Goal: Navigation & Orientation: Go to known website

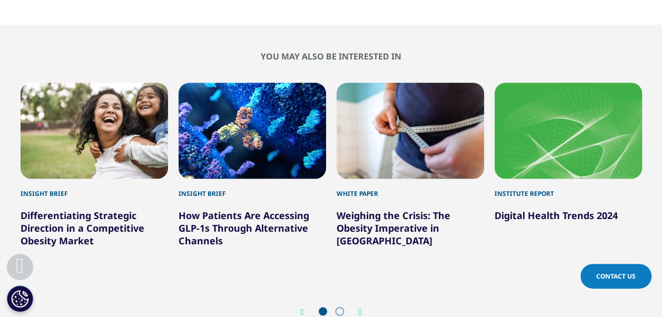
scroll to position [645, 0]
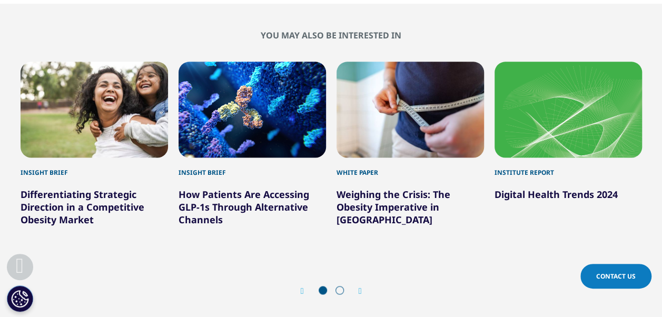
click at [362, 292] on icon "Next slide" at bounding box center [360, 291] width 3 height 8
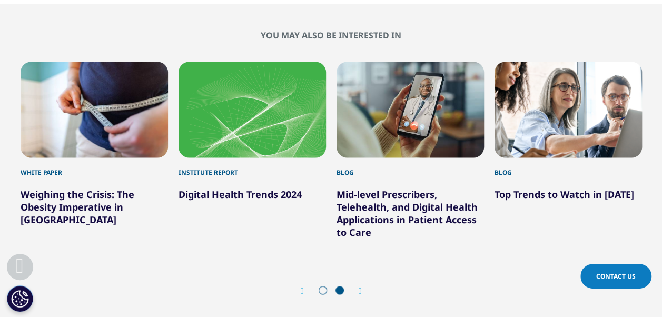
click at [301, 287] on icon "Previous slide" at bounding box center [302, 291] width 3 height 8
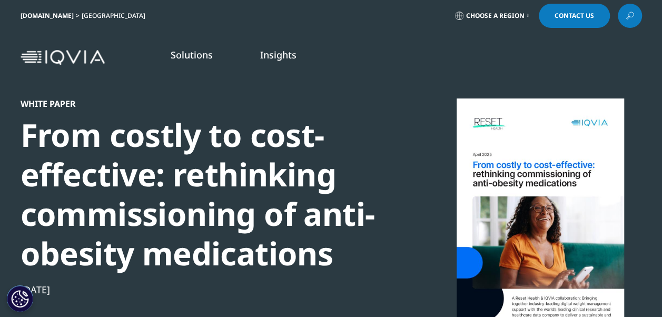
scroll to position [0, 0]
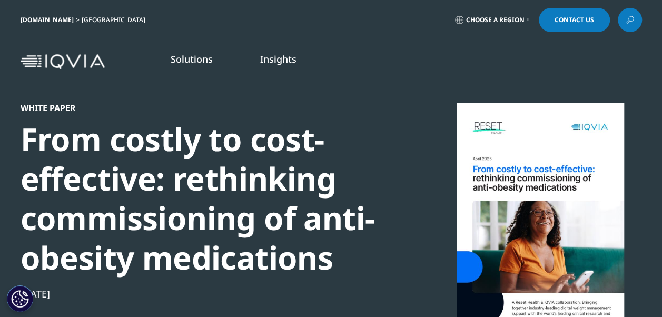
click at [75, 66] on img at bounding box center [63, 61] width 84 height 15
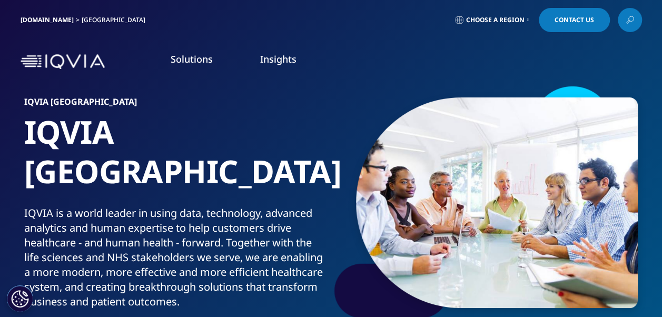
click at [505, 20] on span "Choose a Region" at bounding box center [495, 20] width 58 height 8
